Goal: Information Seeking & Learning: Learn about a topic

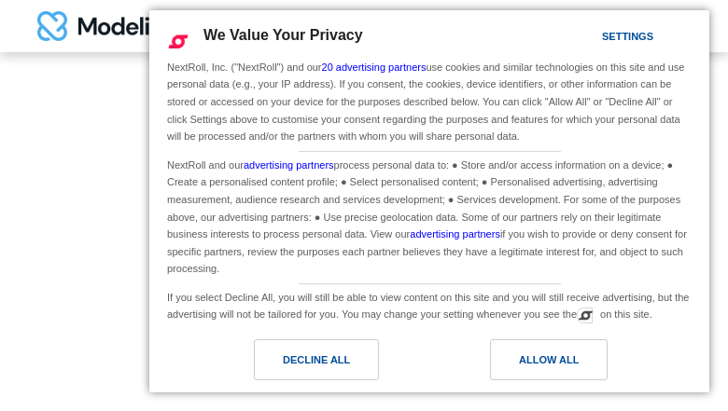
type input "**********"
type input "*********"
type input "**********"
